Goal: Information Seeking & Learning: Learn about a topic

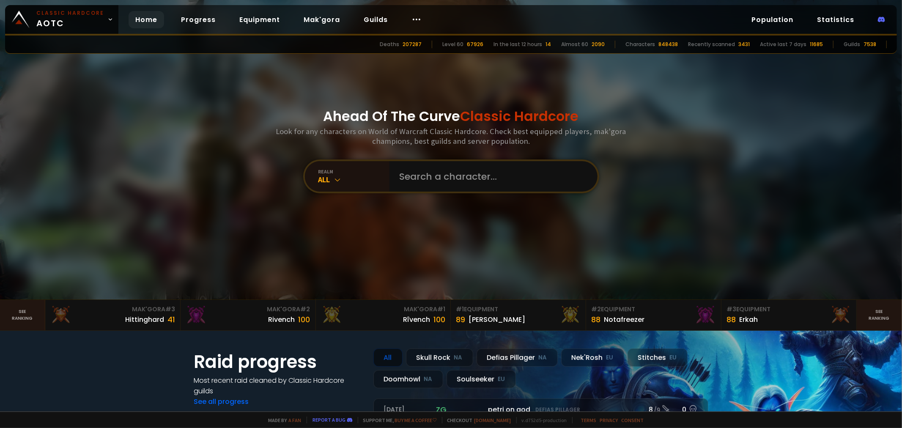
click at [131, 15] on link "Home" at bounding box center [146, 19] width 36 height 17
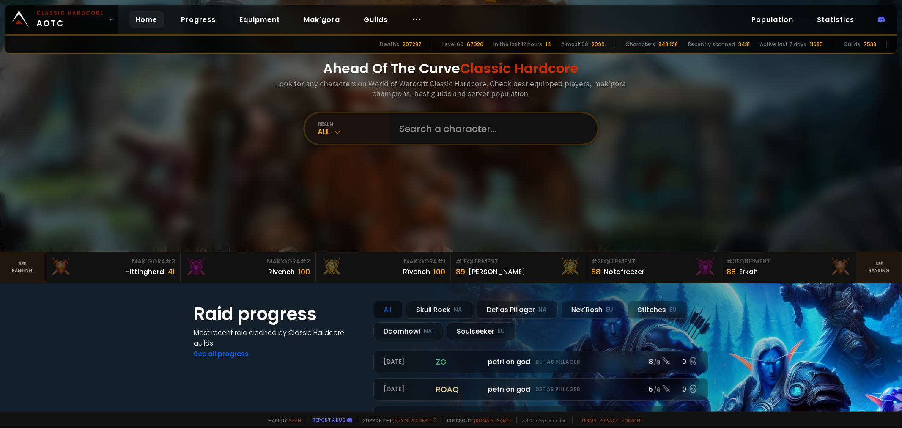
scroll to position [94, 0]
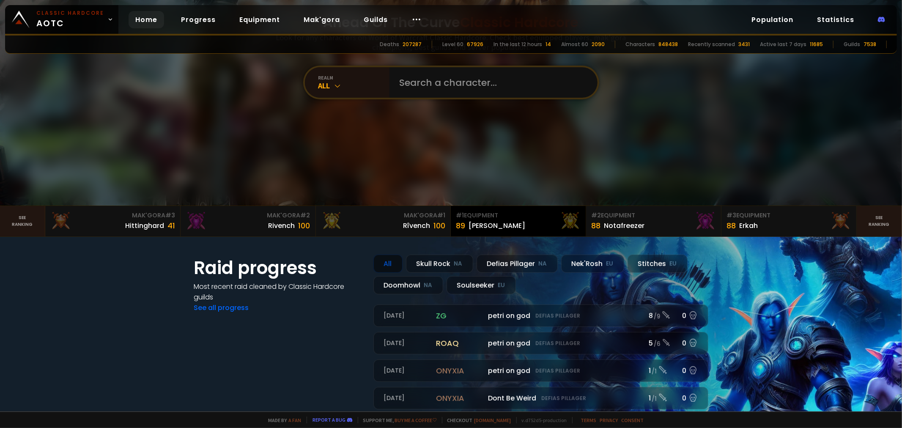
click at [496, 222] on div "89 [PERSON_NAME]" at bounding box center [518, 225] width 125 height 11
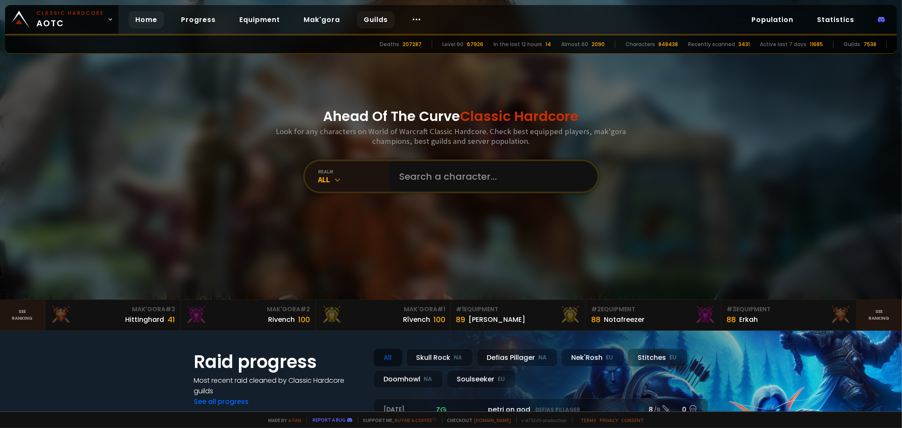
click at [365, 16] on link "Guilds" at bounding box center [376, 19] width 38 height 17
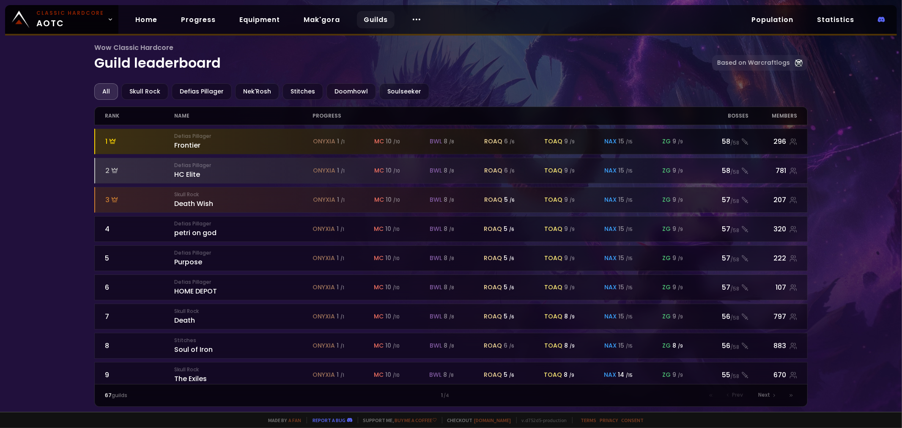
click at [256, 138] on div "Defias Pillager Frontier" at bounding box center [244, 141] width 138 height 18
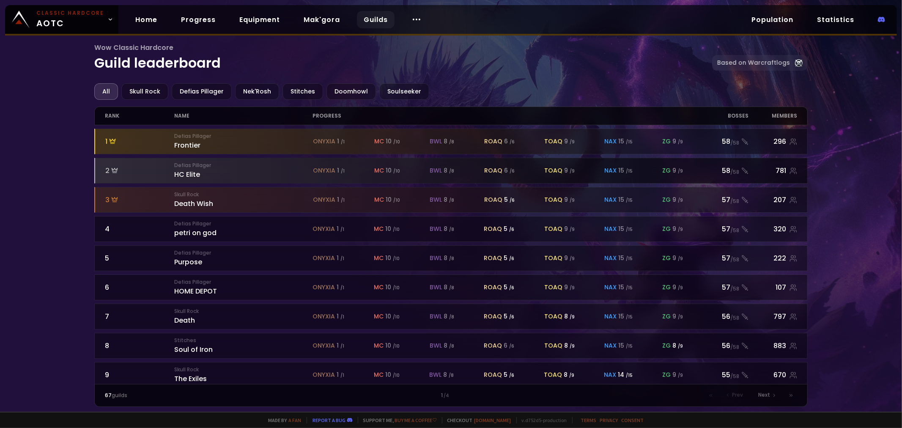
click at [242, 161] on small "Defias Pillager" at bounding box center [244, 165] width 138 height 8
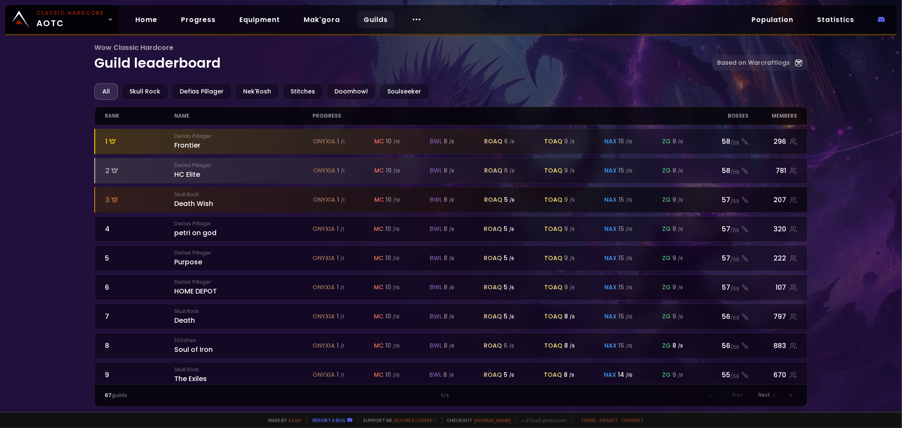
click at [252, 203] on div "Skull Rock Death Wish" at bounding box center [244, 200] width 138 height 18
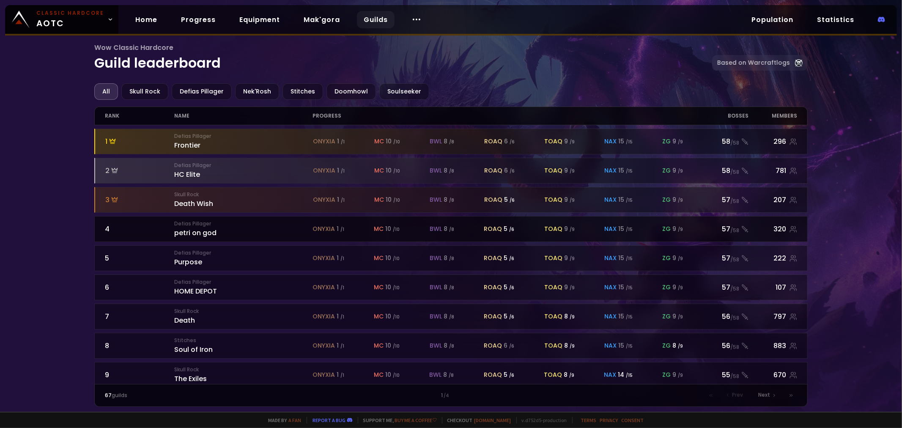
click at [251, 231] on div "Defias Pillager petri on god" at bounding box center [243, 229] width 138 height 18
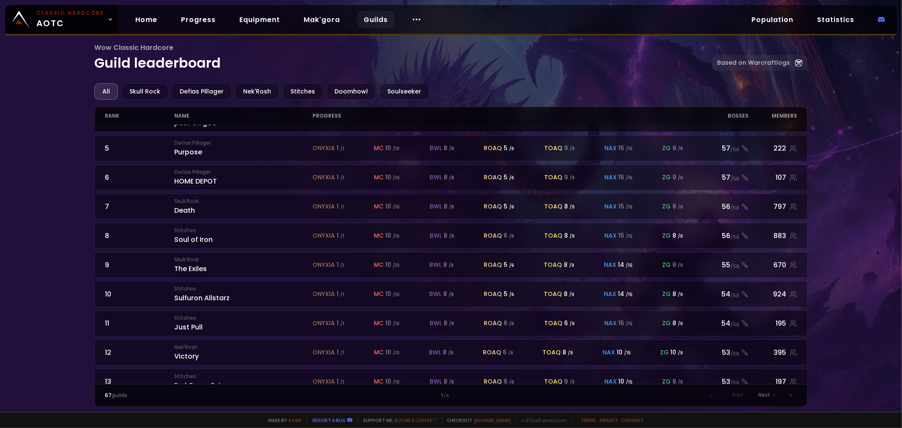
scroll to position [235, 0]
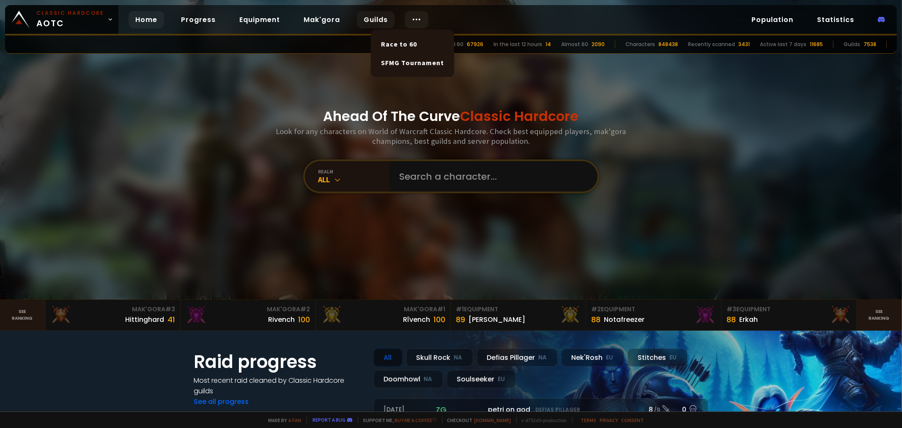
click at [369, 17] on link "Guilds" at bounding box center [376, 19] width 38 height 17
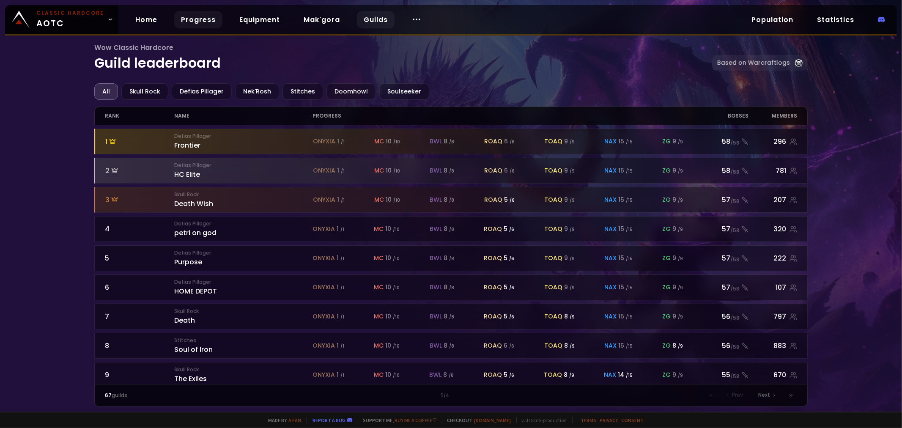
click at [189, 15] on link "Progress" at bounding box center [198, 19] width 48 height 17
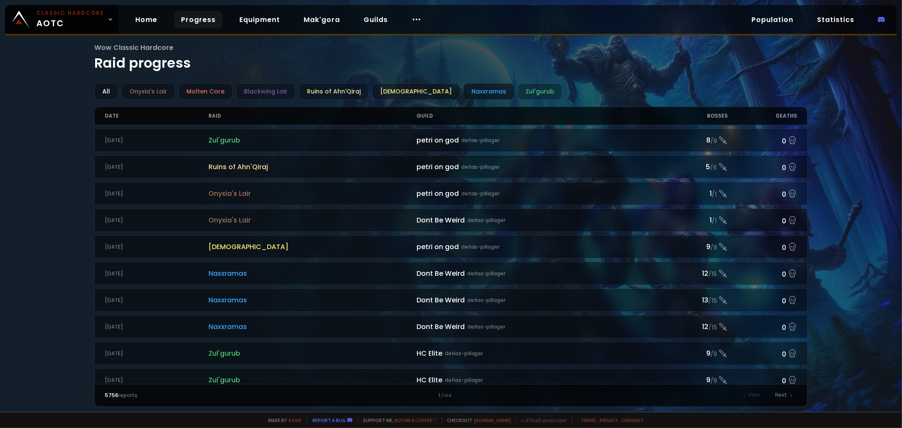
click at [463, 90] on div "Naxxramas" at bounding box center [488, 91] width 51 height 16
